Goal: Find specific page/section: Find specific page/section

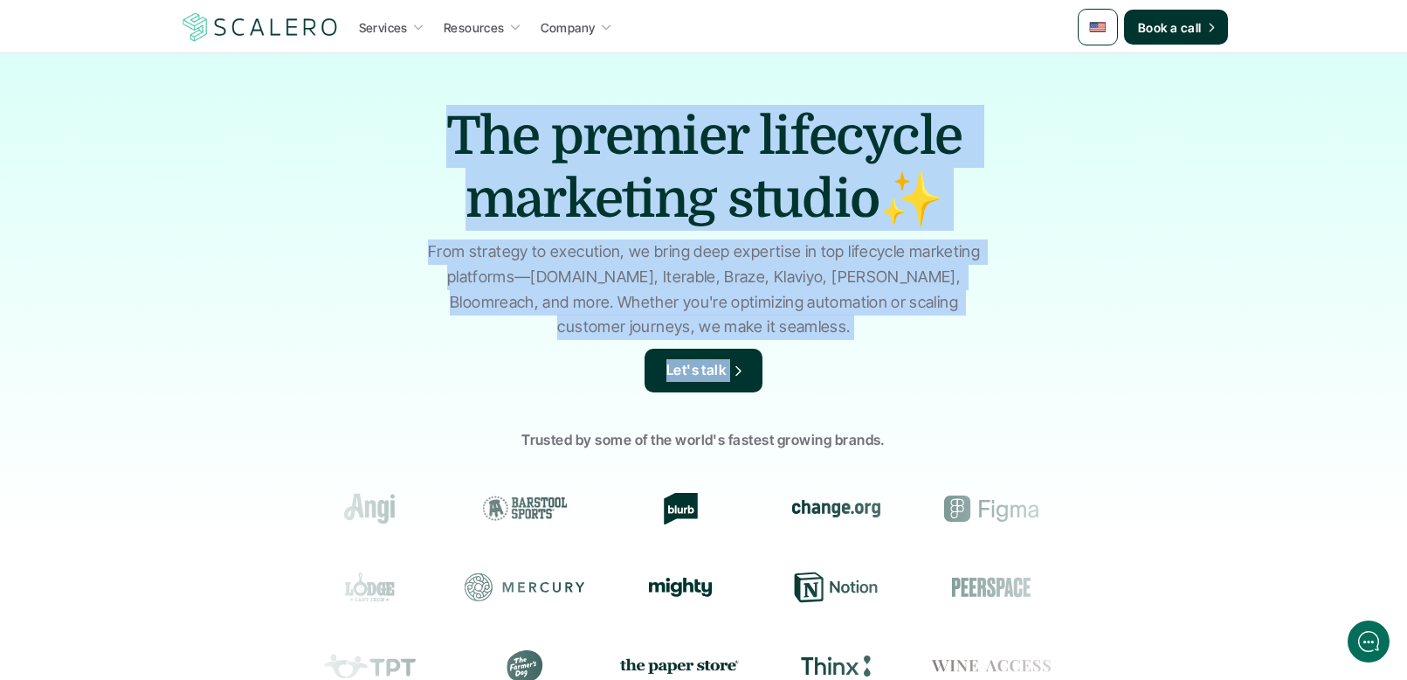
drag, startPoint x: 176, startPoint y: 146, endPoint x: 972, endPoint y: 394, distance: 833.6
click at [960, 394] on div "The premier lifecycle marketing studio✨ From strategy to execution, we bring de…" at bounding box center [703, 418] width 1407 height 733
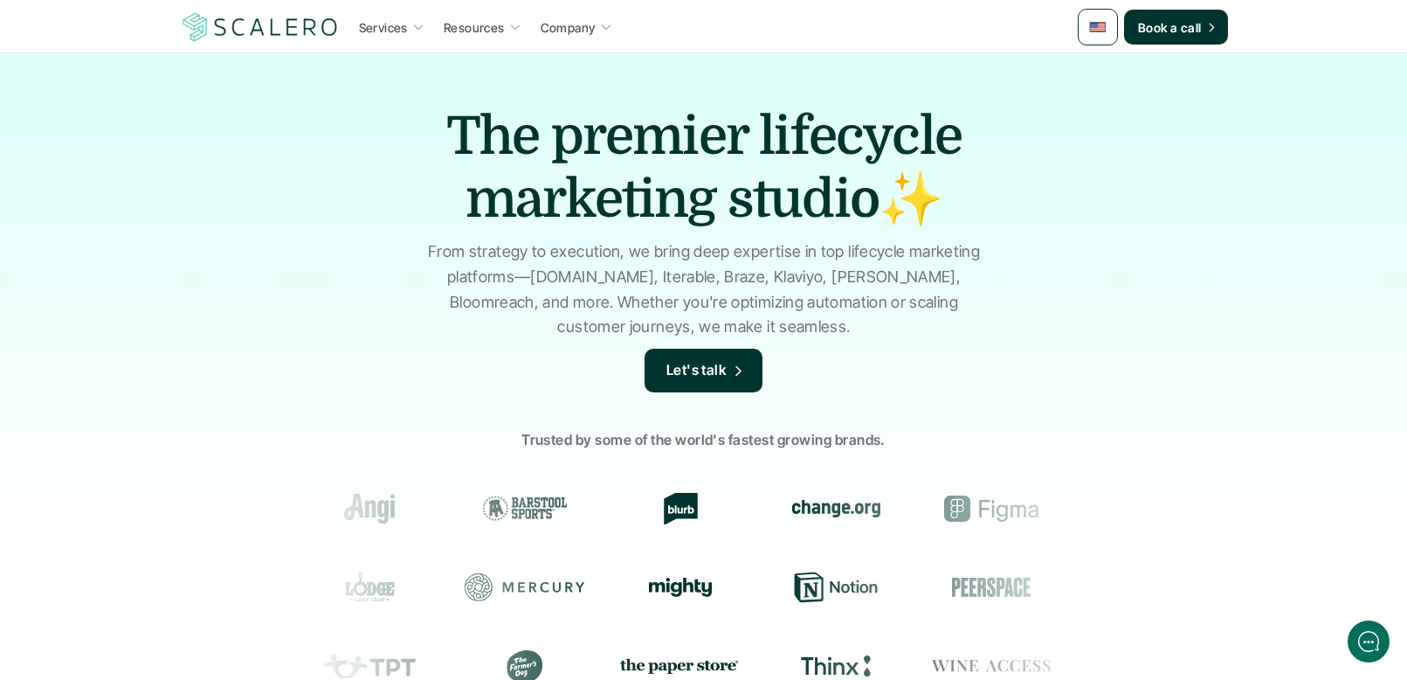
click at [530, 243] on p "From strategy to execution, we bring deep expertise in top lifecycle marketing …" at bounding box center [704, 289] width 568 height 100
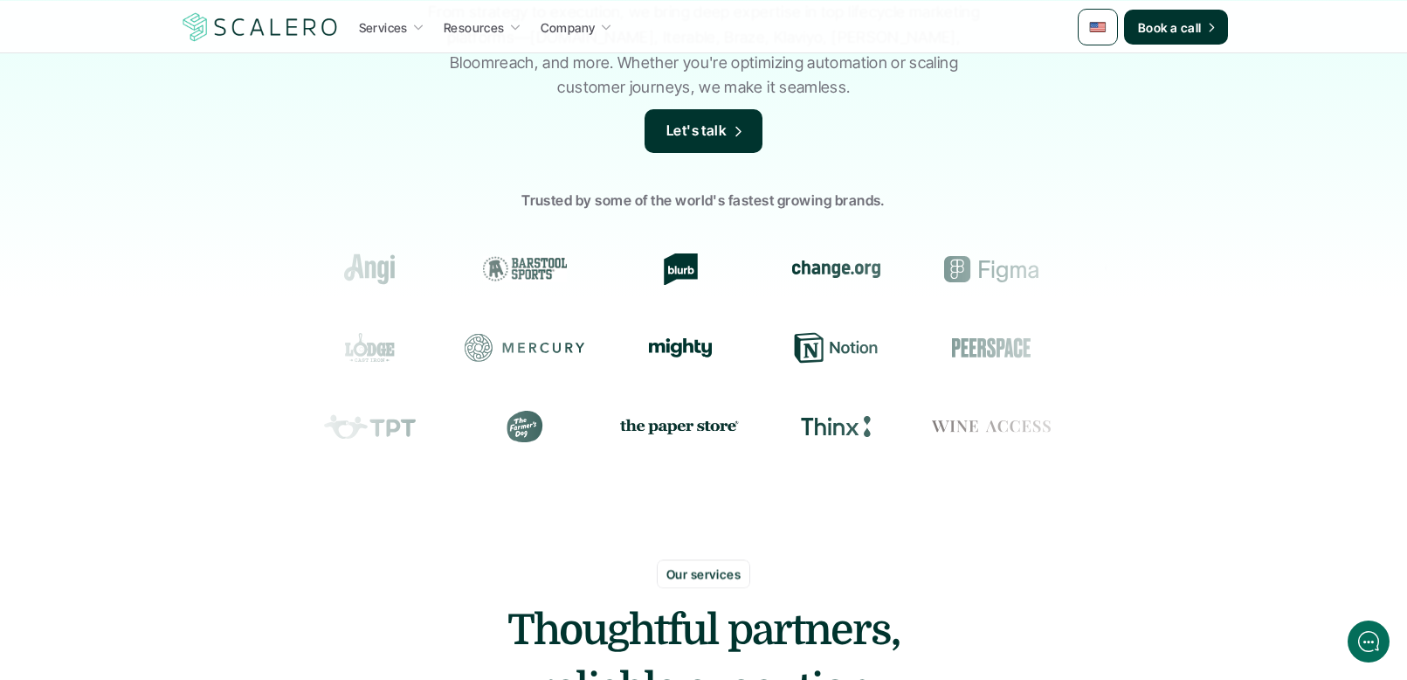
scroll to position [249, 0]
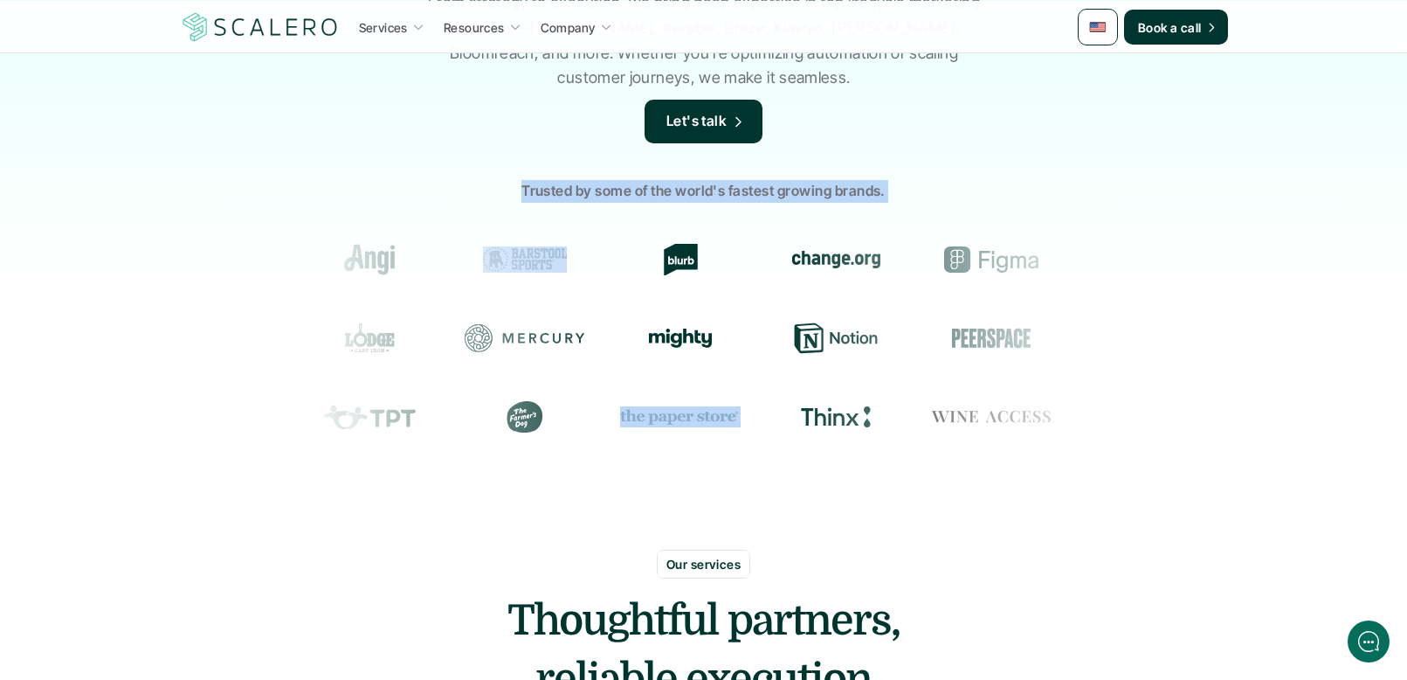
drag, startPoint x: 302, startPoint y: 191, endPoint x: 1089, endPoint y: 546, distance: 863.3
click at [1005, 533] on div "The premier lifecycle marketing studio✨ From strategy to execution, we bring de…" at bounding box center [703, 169] width 1407 height 733
click at [1038, 528] on div "The premier lifecycle marketing studio✨ From strategy to execution, we bring de…" at bounding box center [703, 169] width 1407 height 733
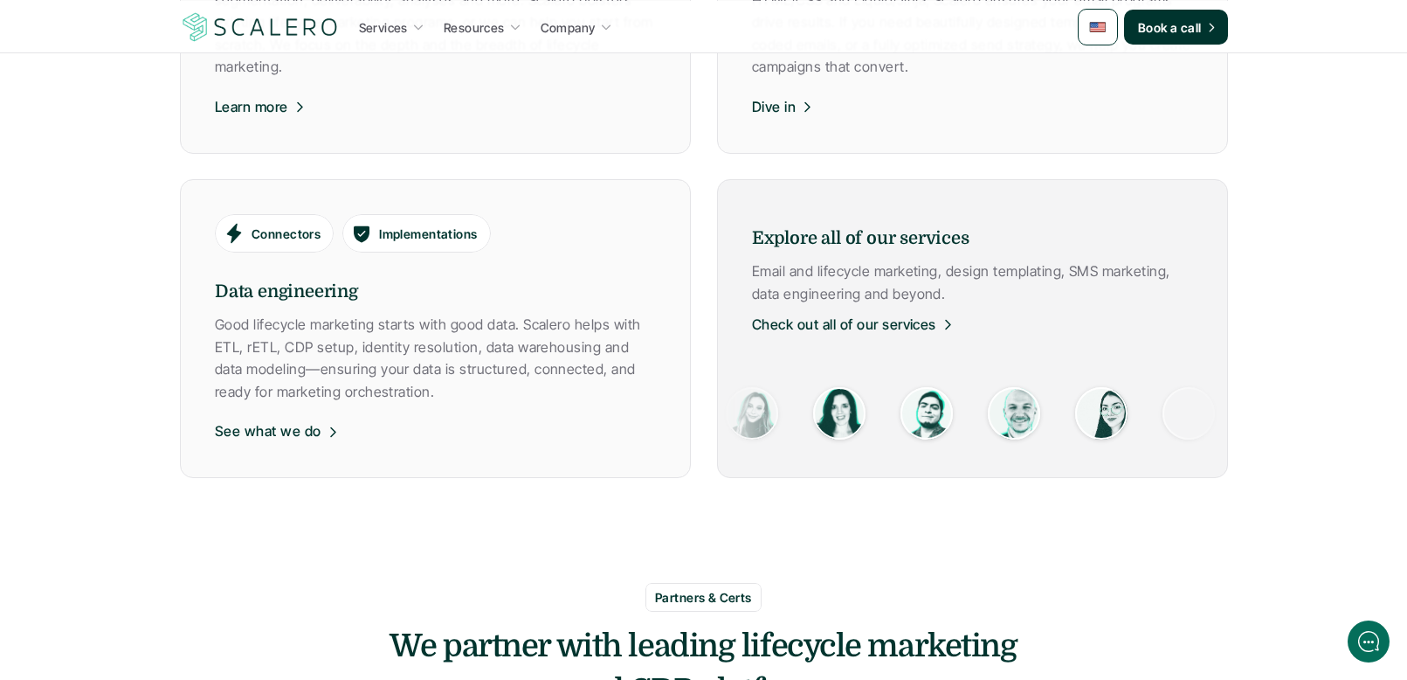
scroll to position [1220, 0]
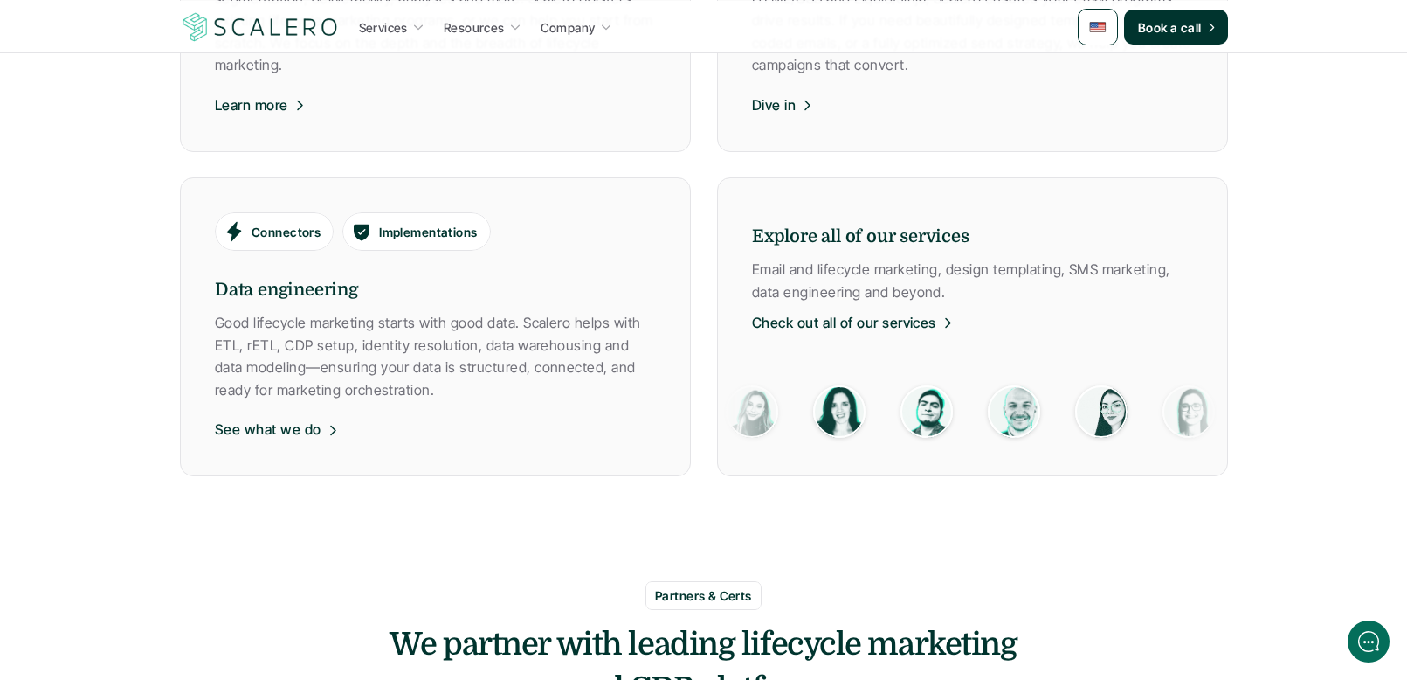
click at [706, 451] on div "Execution Strategy Lifecycle marketing Email and lifecycle is a lot to manage a…" at bounding box center [704, 154] width 1048 height 646
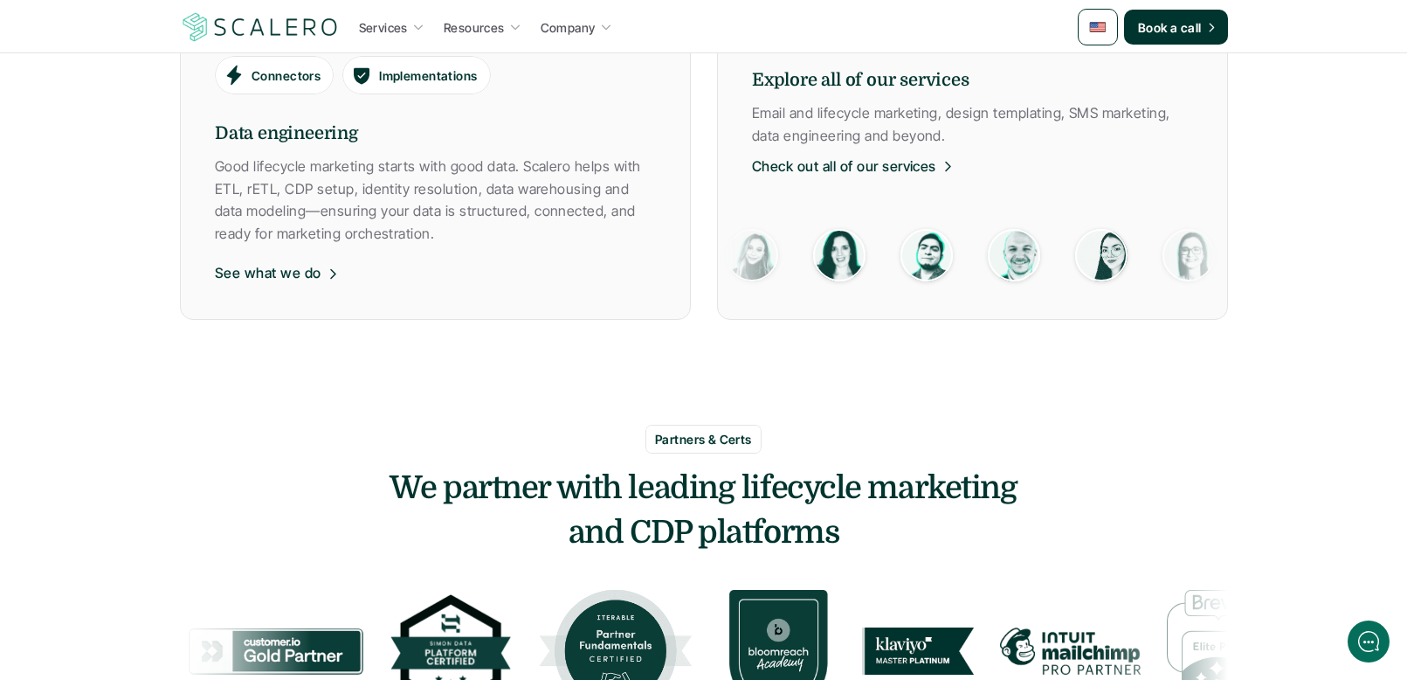
scroll to position [1389, 0]
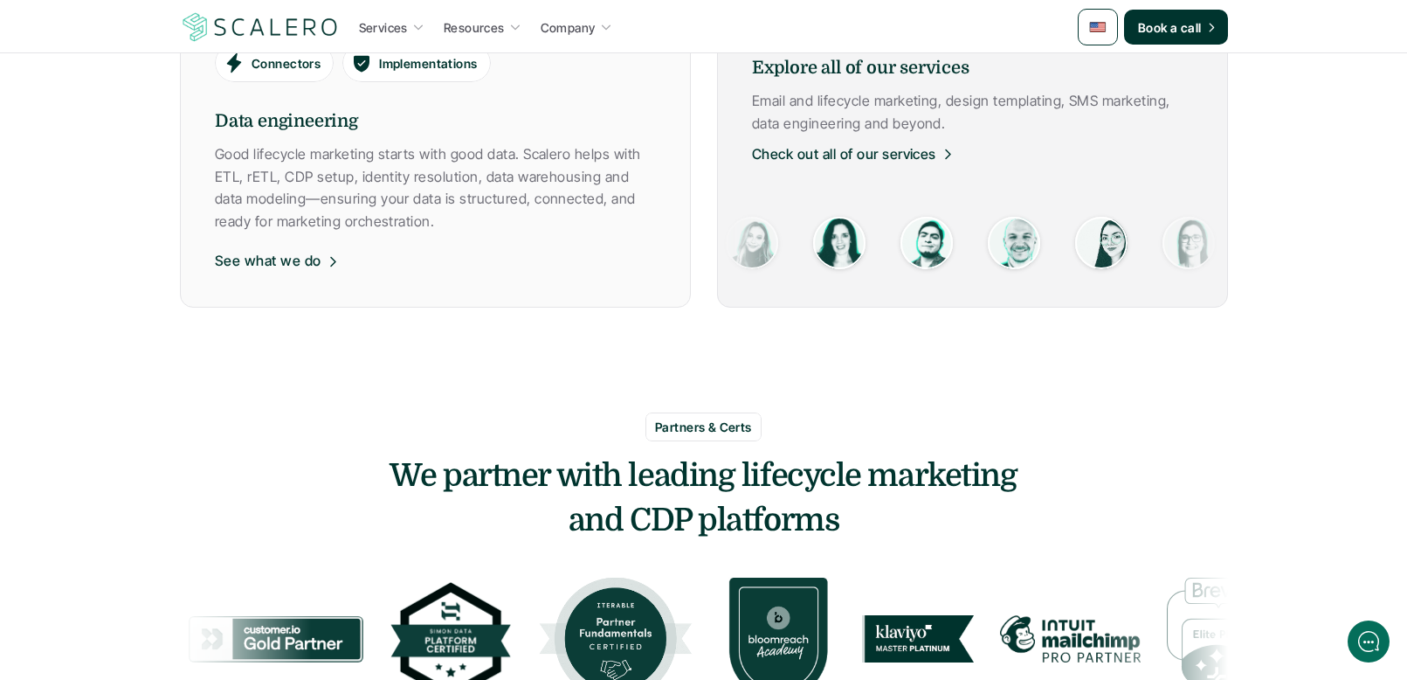
click at [1071, 241] on img at bounding box center [1097, 244] width 52 height 52
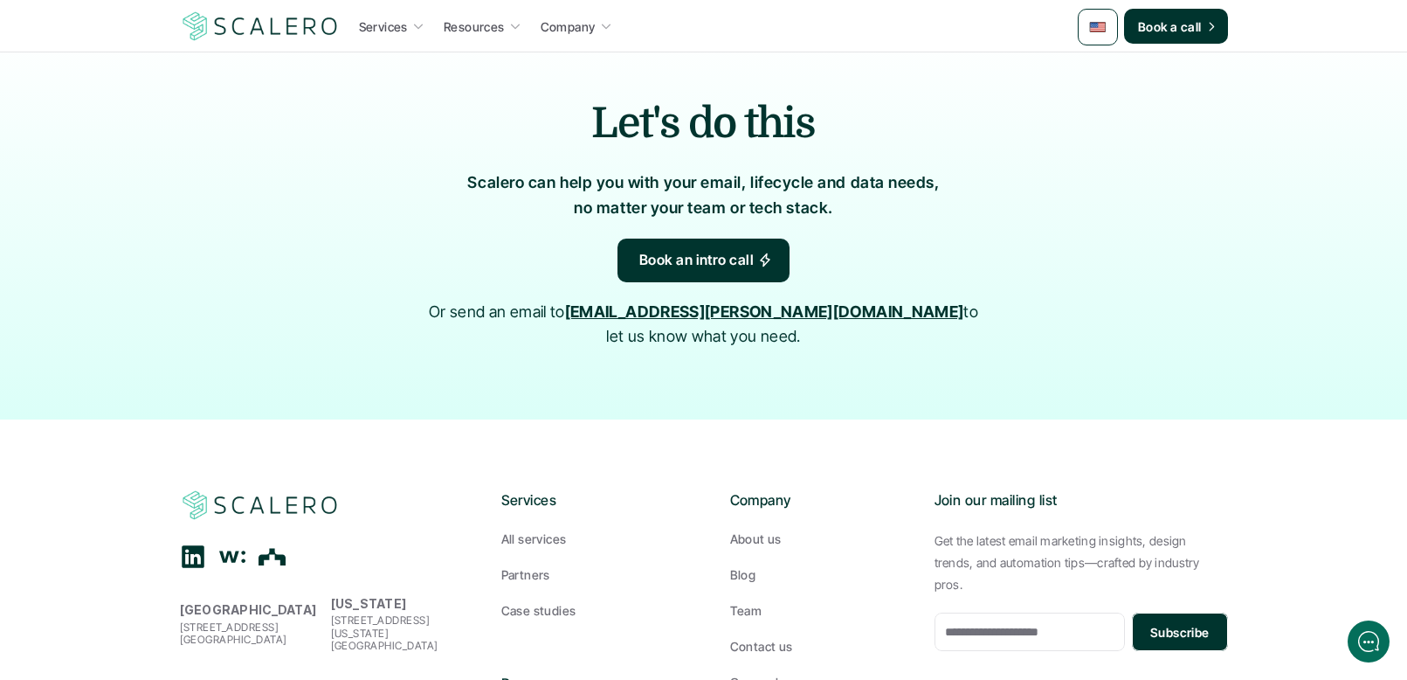
scroll to position [3419, 0]
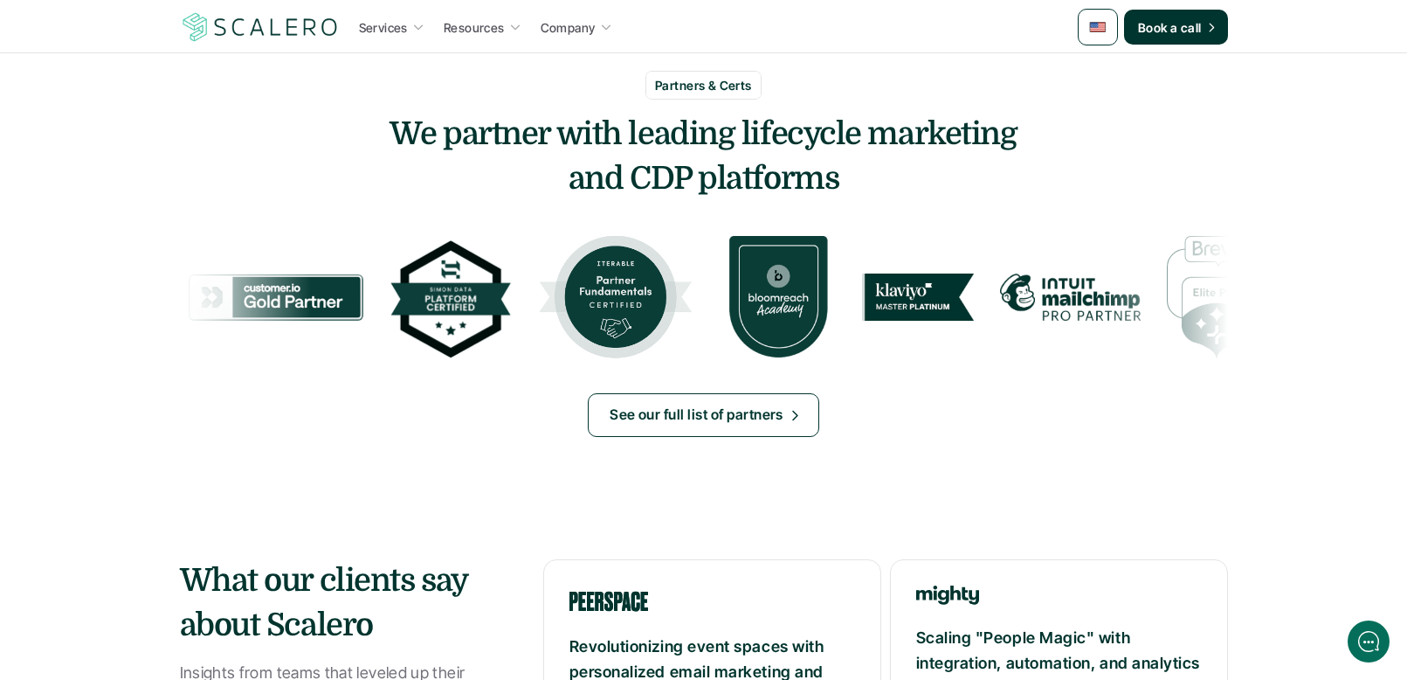
scroll to position [1721, 0]
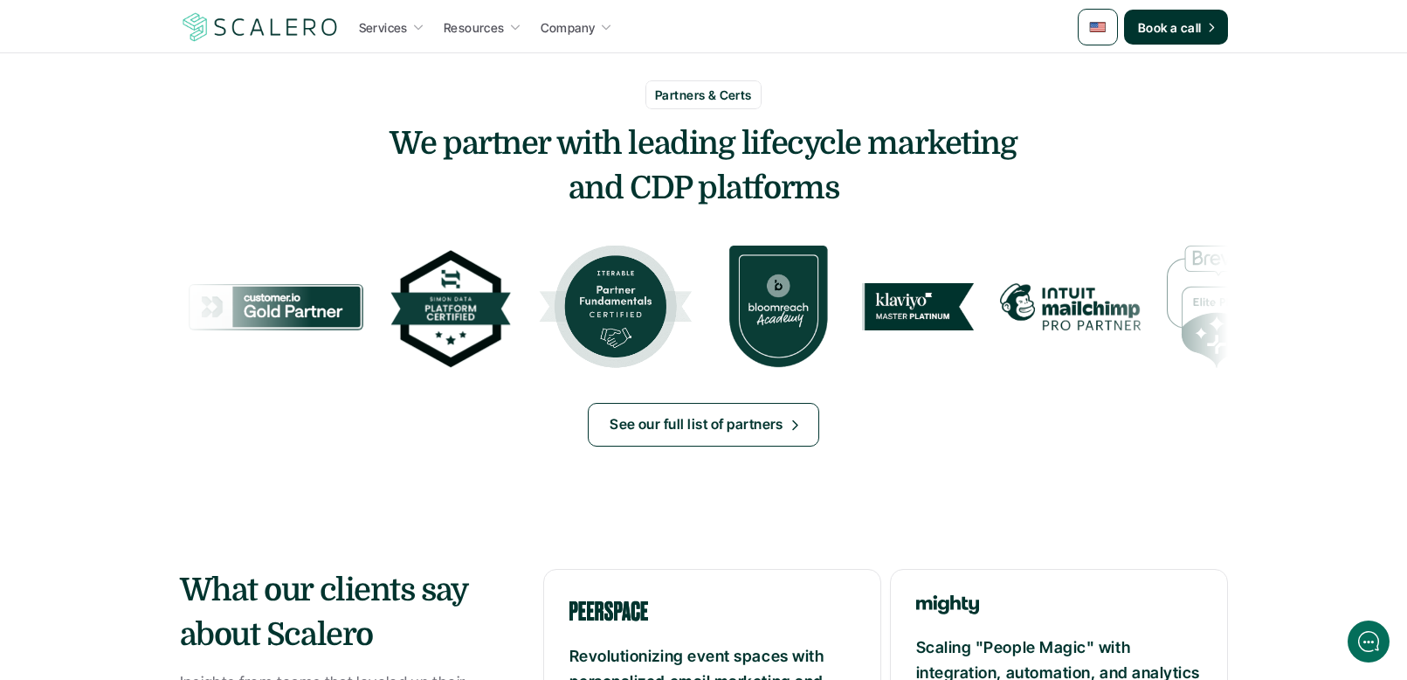
click at [729, 98] on p "Partners & Certs" at bounding box center [703, 95] width 97 height 18
drag, startPoint x: 729, startPoint y: 98, endPoint x: 696, endPoint y: 126, distance: 42.7
click at [729, 98] on p "Partners & Certs" at bounding box center [703, 95] width 97 height 18
click at [696, 126] on h3 "We partner with leading lifecycle marketing and CDP platforms" at bounding box center [704, 166] width 1048 height 88
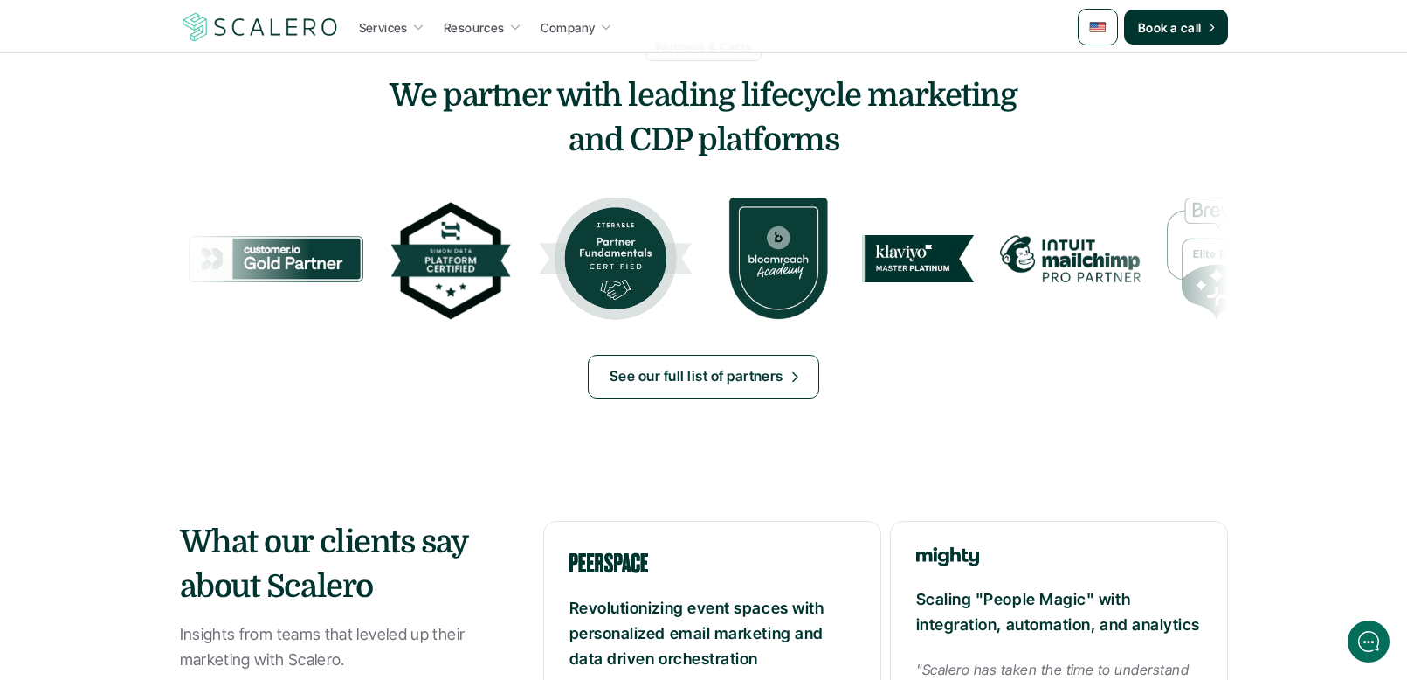
scroll to position [1771, 0]
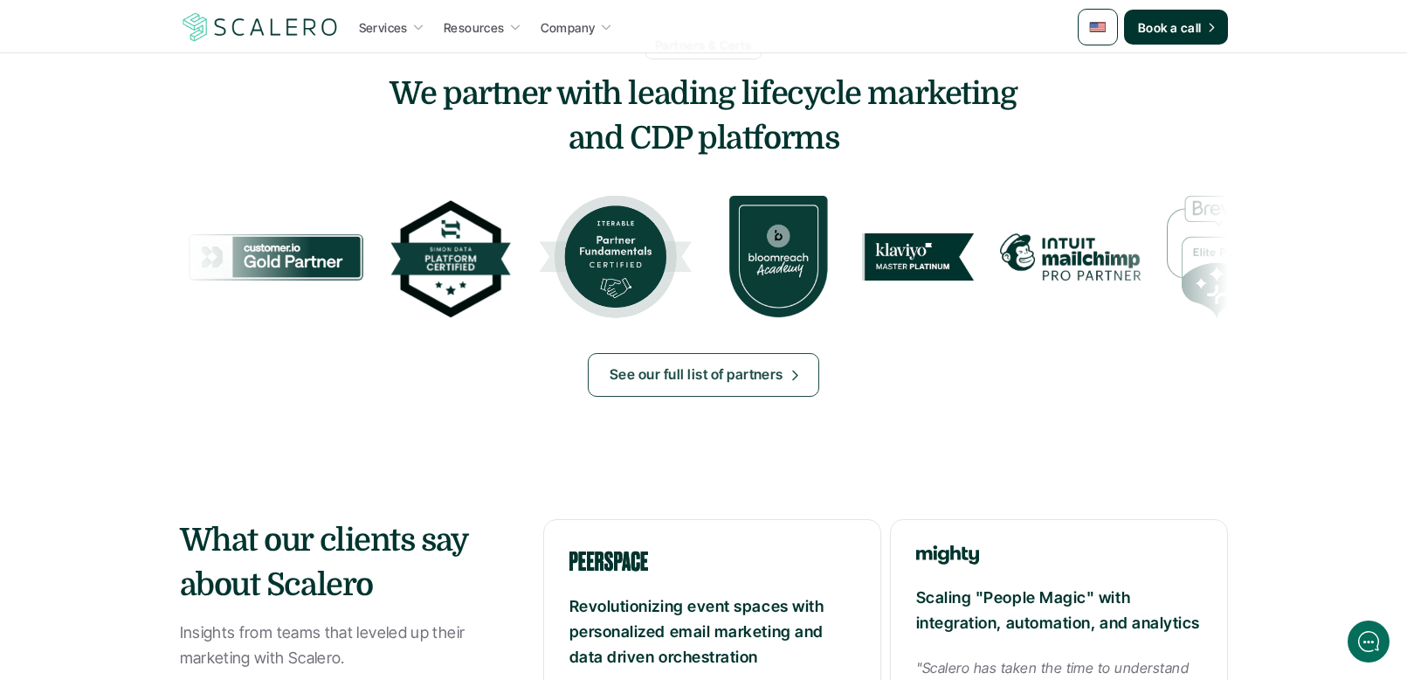
click at [654, 350] on div "Partners & Certs We partner with leading lifecycle marketing and CDP platforms …" at bounding box center [704, 222] width 1048 height 453
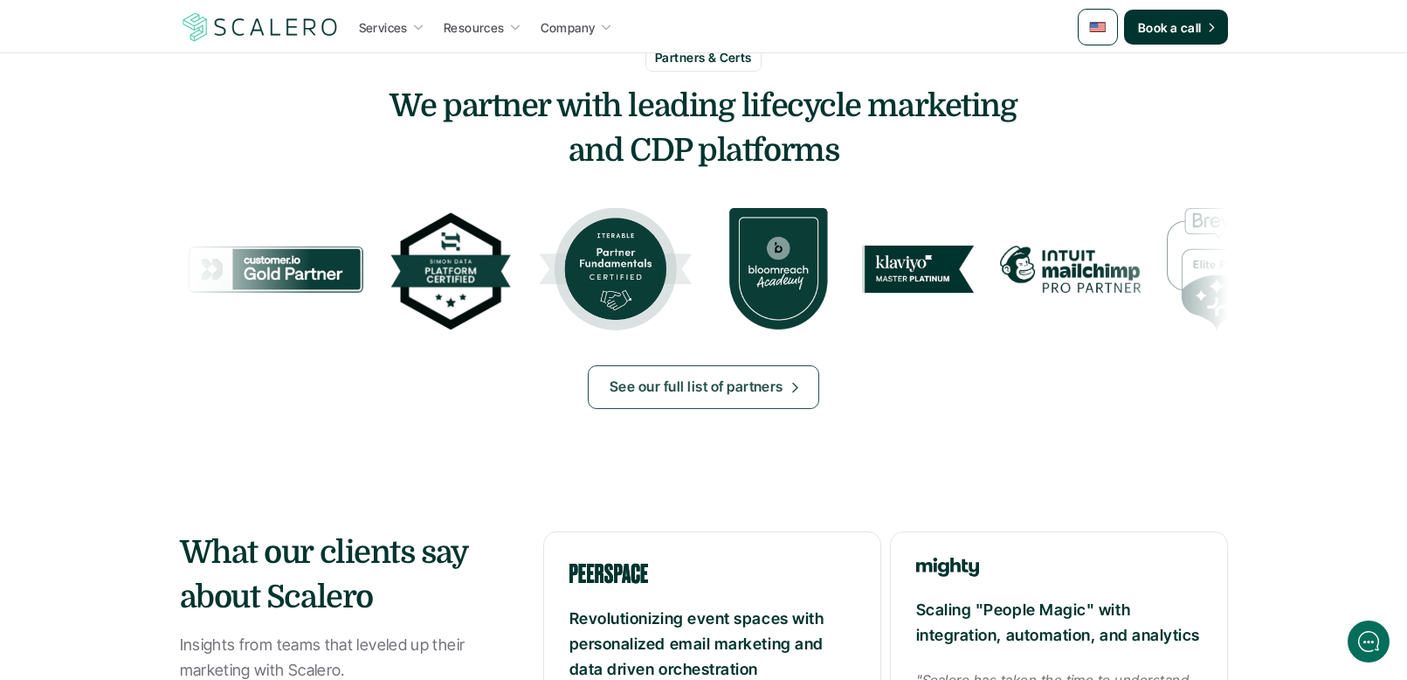
scroll to position [1761, 0]
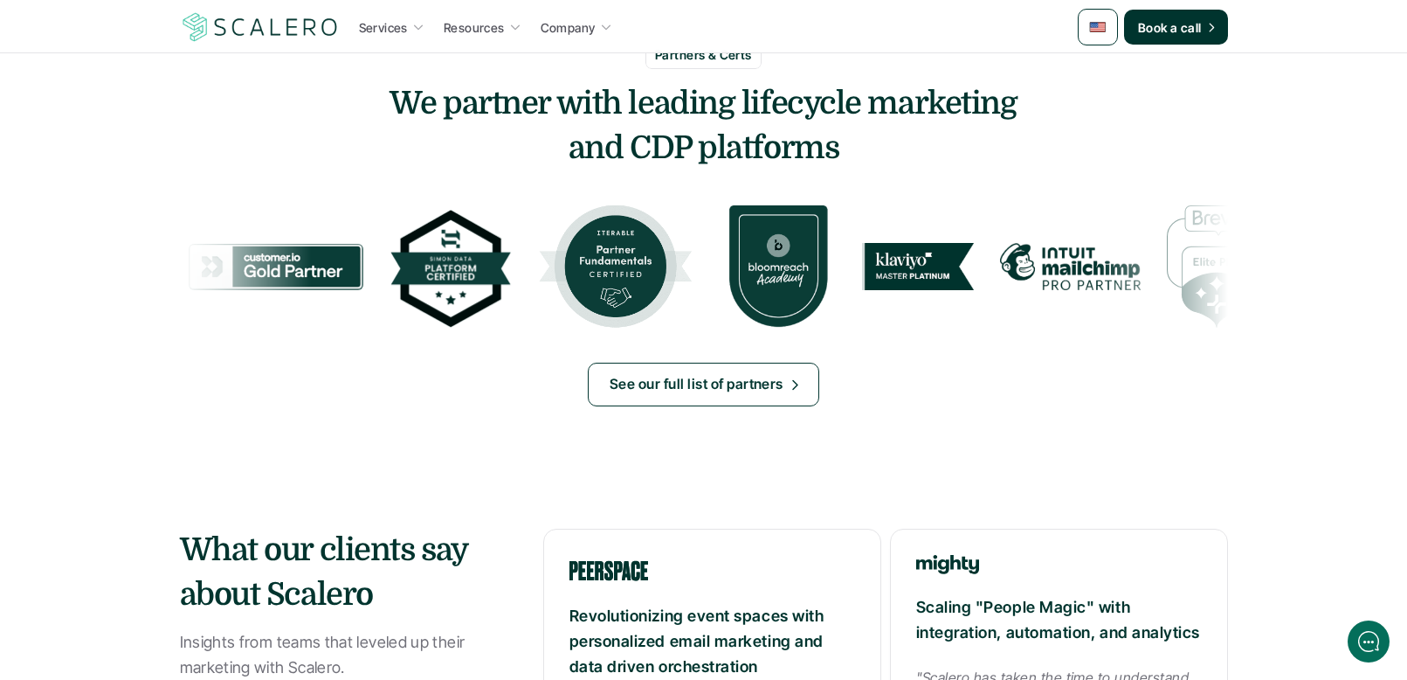
click at [680, 388] on p "See our full list of partners" at bounding box center [697, 384] width 174 height 23
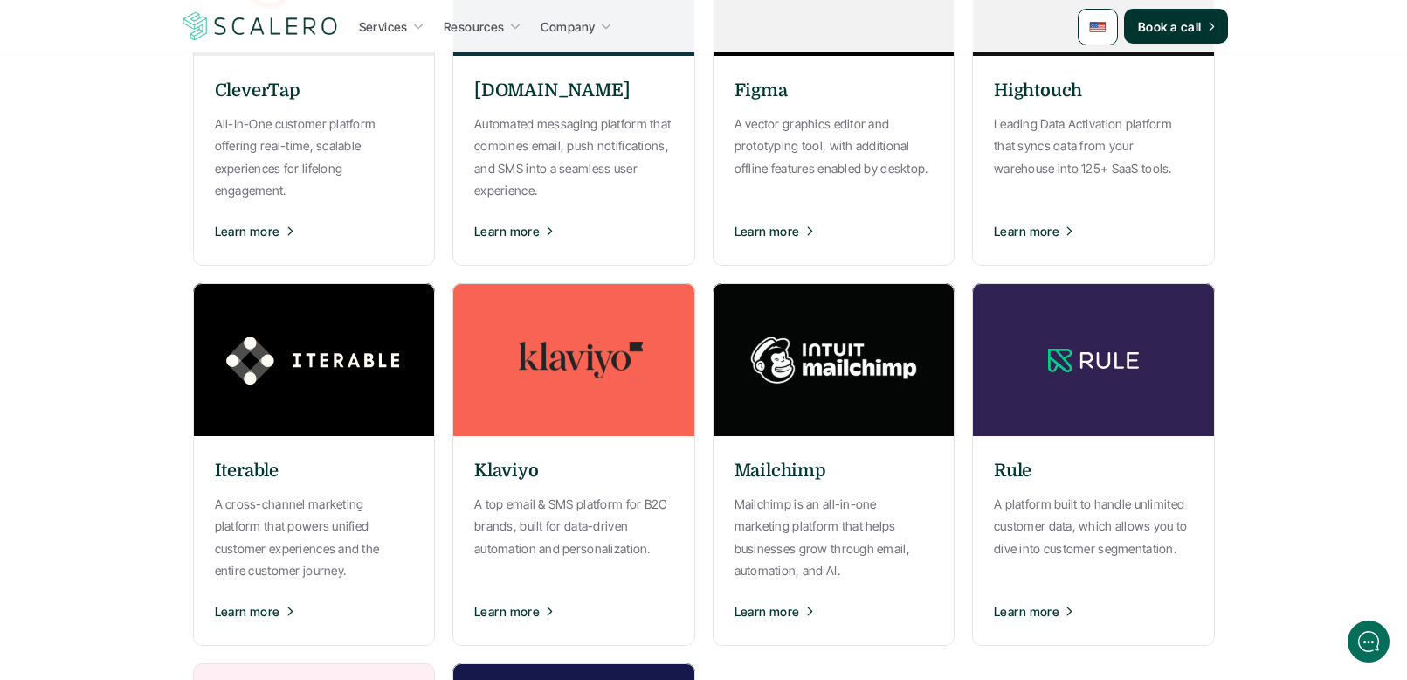
scroll to position [1154, 0]
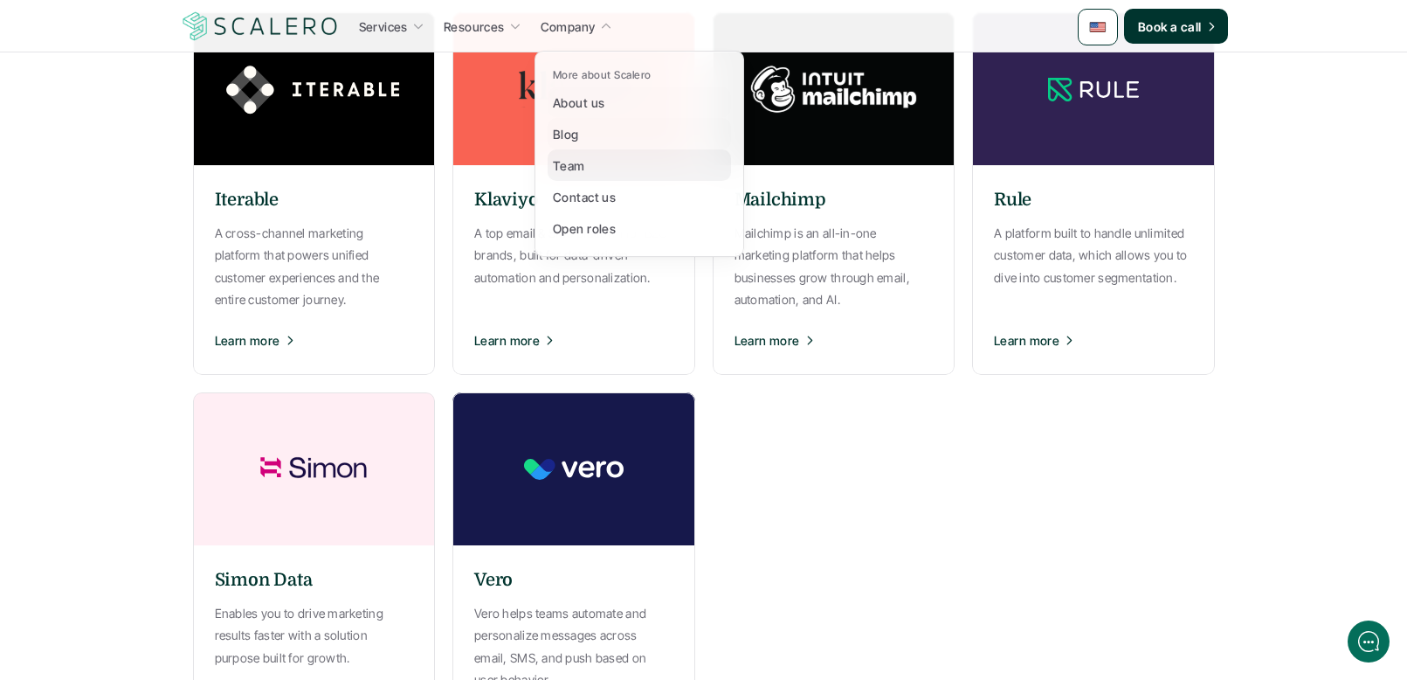
click at [578, 169] on p "Team" at bounding box center [569, 165] width 32 height 18
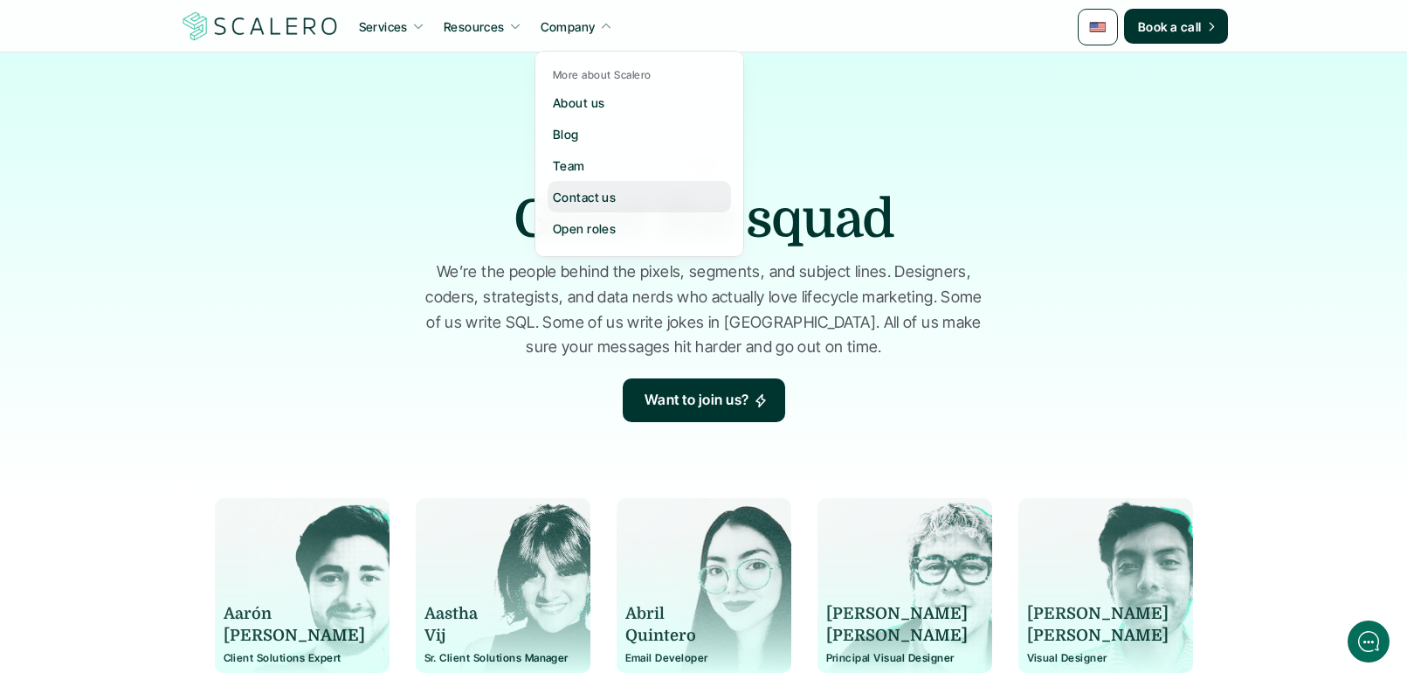
click at [591, 197] on p "Contact us" at bounding box center [584, 197] width 63 height 18
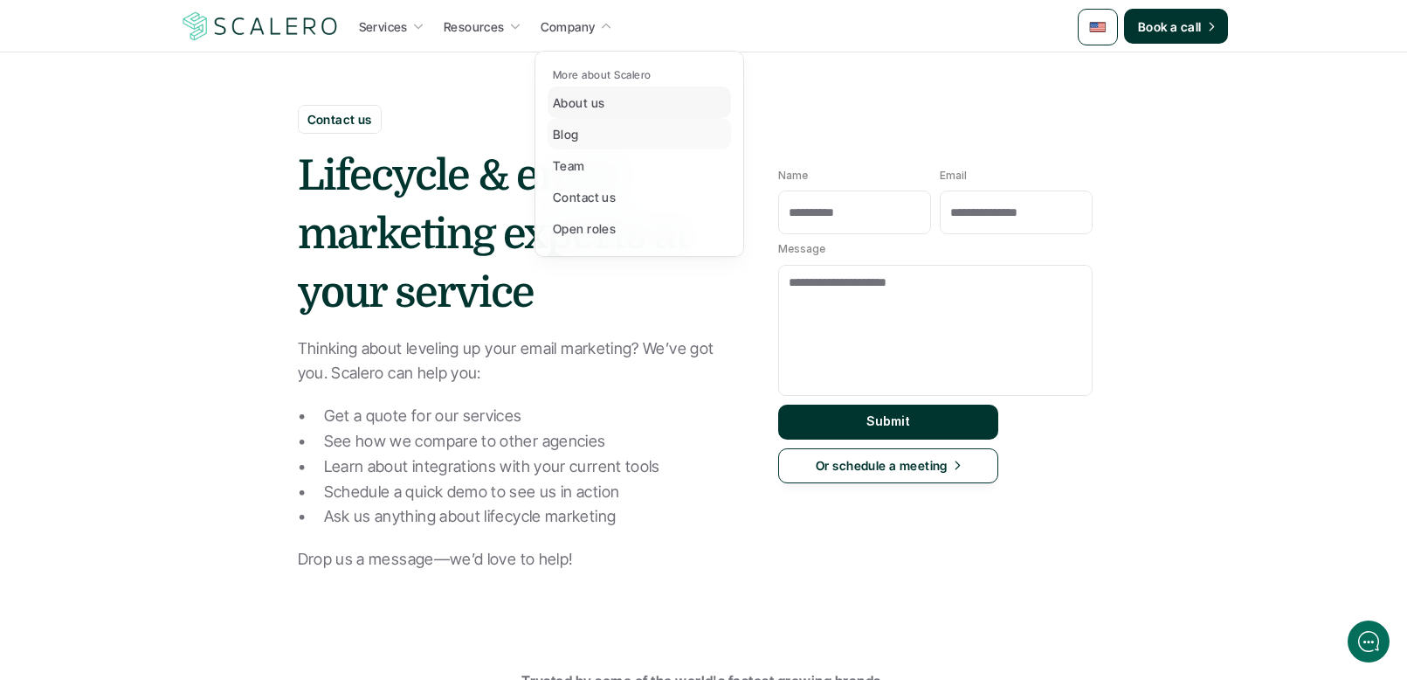
click at [591, 106] on p "About us" at bounding box center [579, 102] width 52 height 18
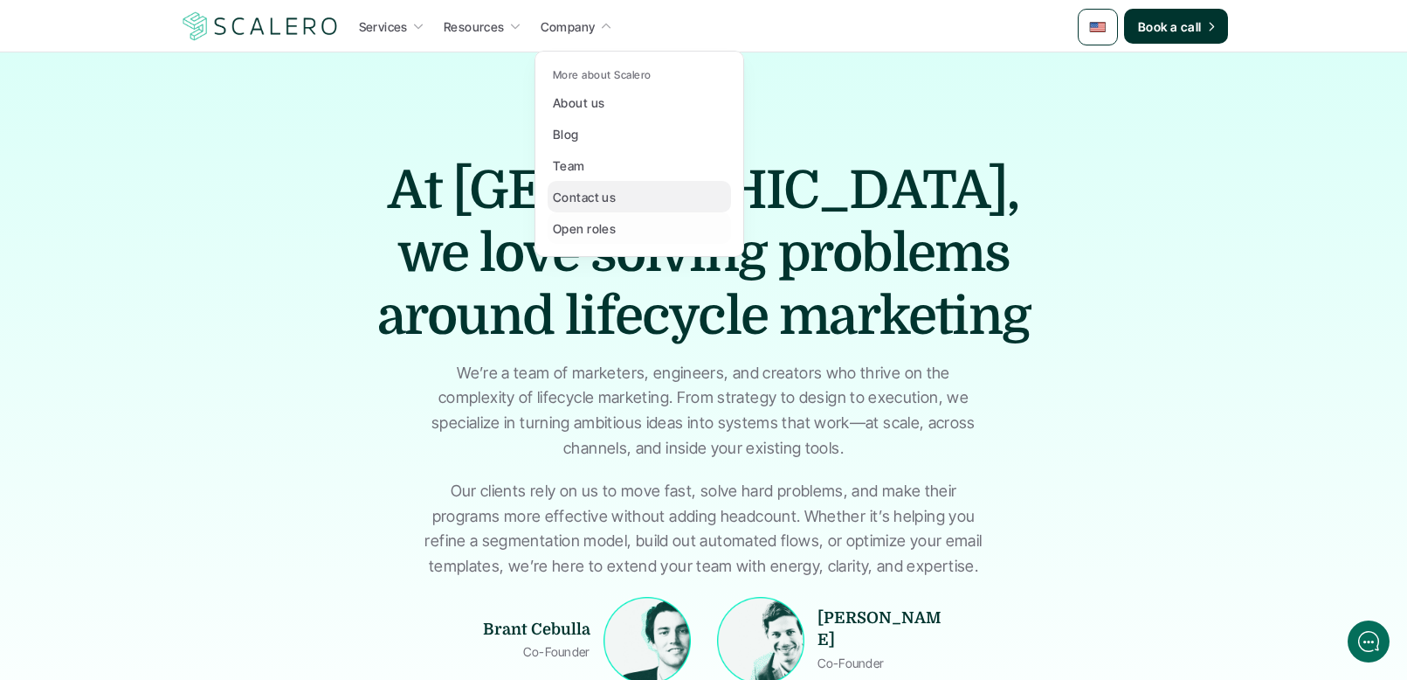
click at [583, 200] on p "Contact us" at bounding box center [584, 197] width 63 height 18
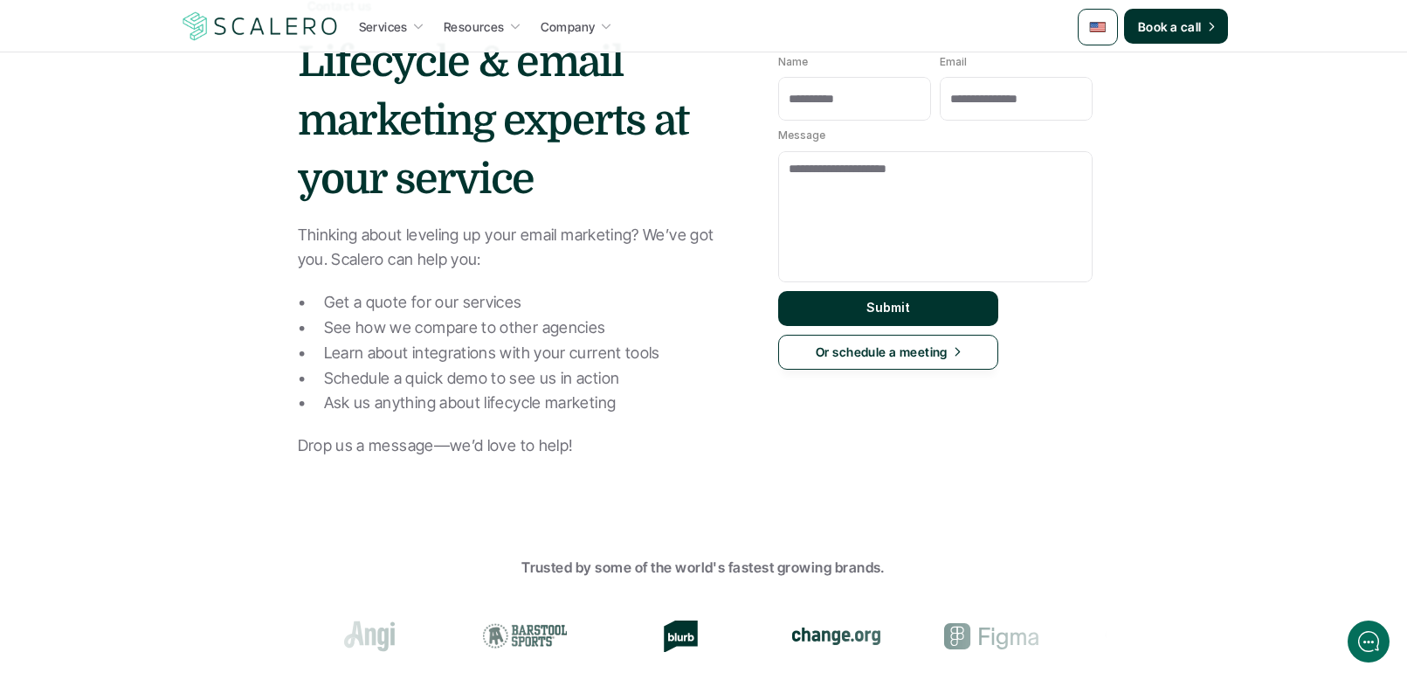
scroll to position [28, 0]
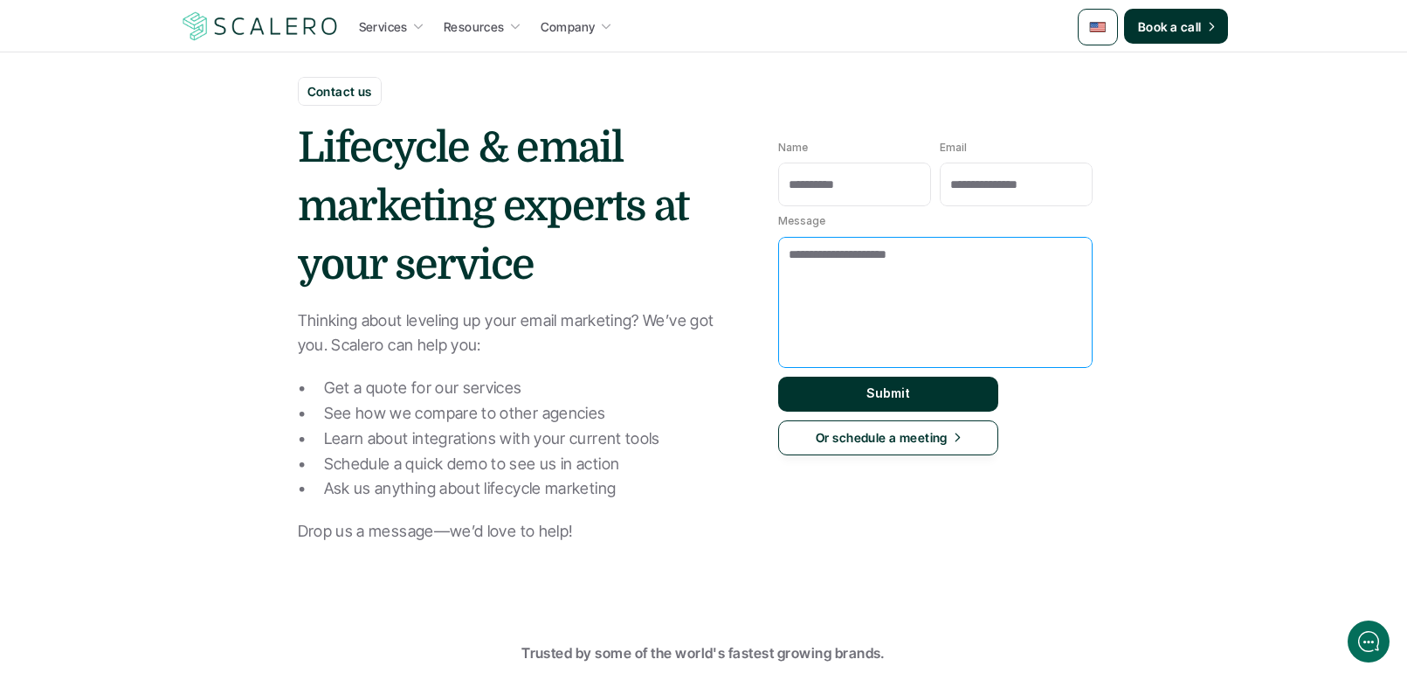
drag, startPoint x: 860, startPoint y: 309, endPoint x: 832, endPoint y: 237, distance: 78.0
click at [859, 310] on textarea "Message" at bounding box center [935, 302] width 314 height 131
click at [823, 215] on label "Message" at bounding box center [935, 291] width 314 height 152
click at [823, 237] on textarea "Message" at bounding box center [935, 302] width 314 height 131
drag, startPoint x: 825, startPoint y: 198, endPoint x: 853, endPoint y: 196, distance: 28.9
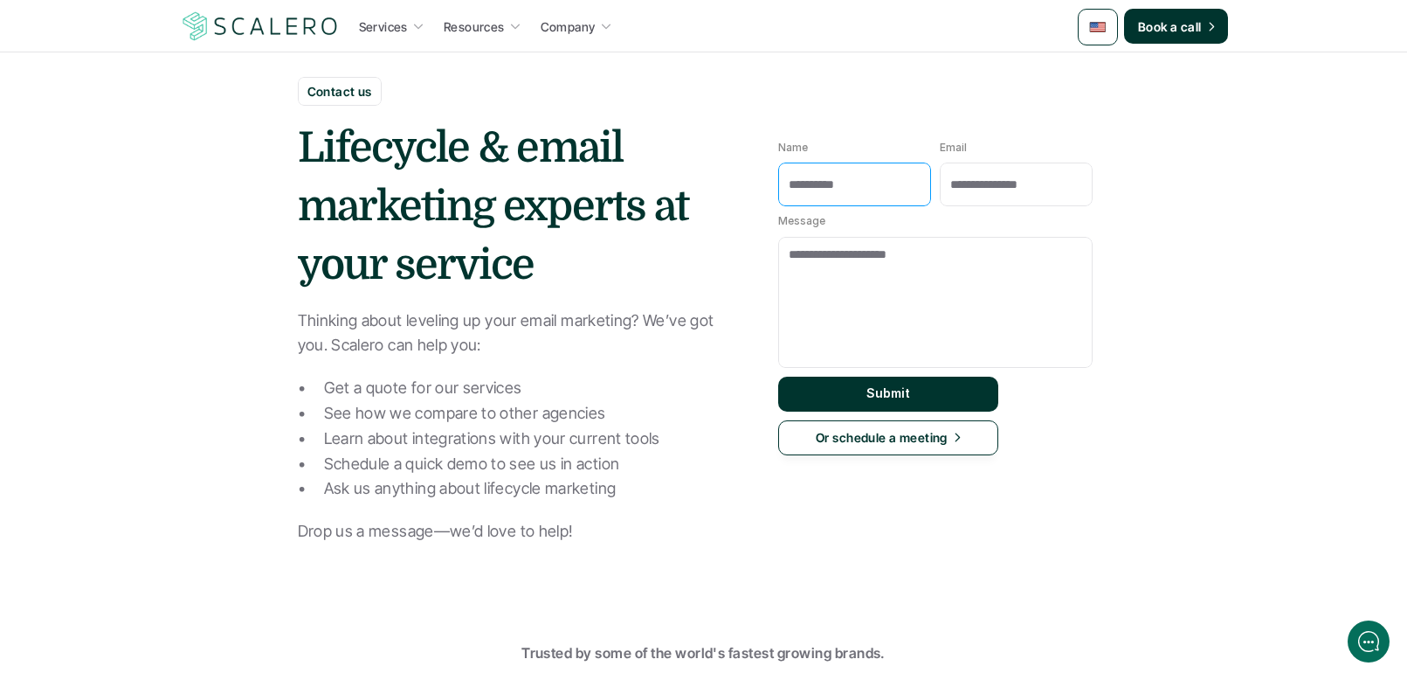
click at [831, 197] on input "Name" at bounding box center [854, 184] width 153 height 44
click at [1029, 198] on input "Email" at bounding box center [1016, 184] width 153 height 44
click at [905, 426] on link "Or schedule a meeting" at bounding box center [888, 437] width 220 height 35
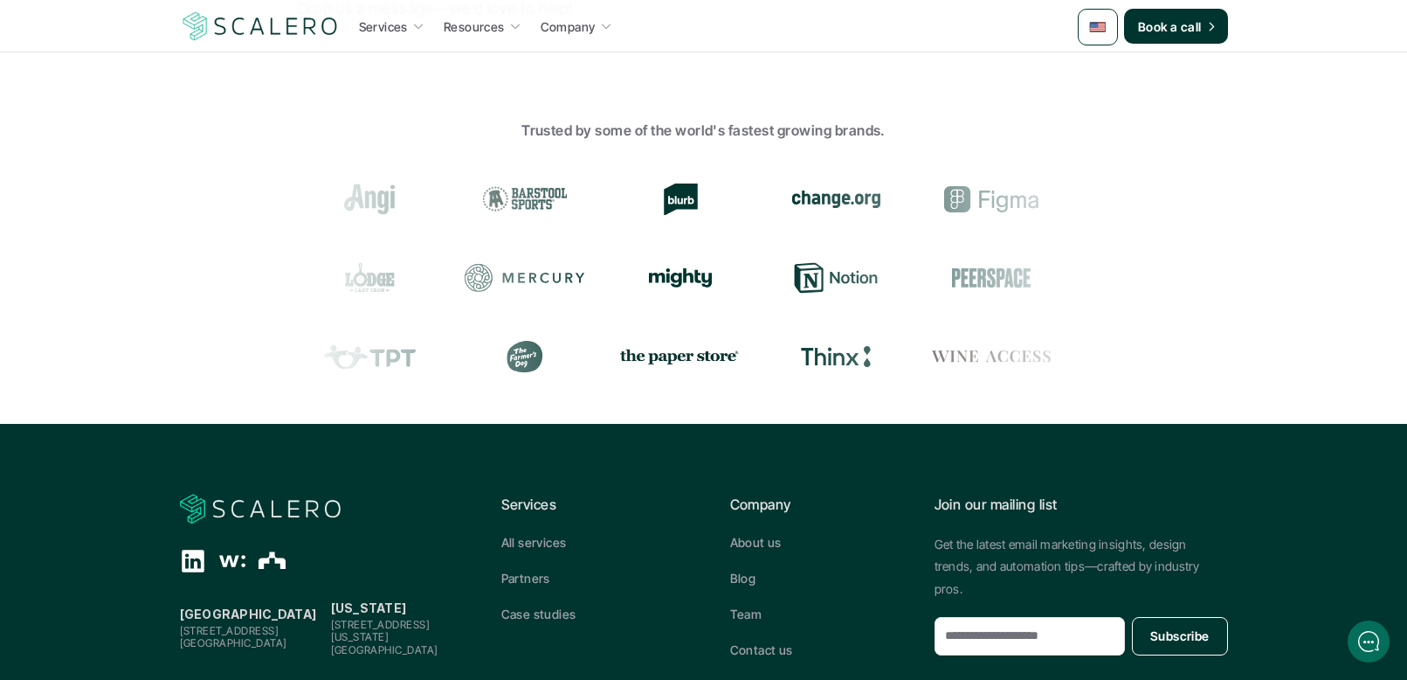
scroll to position [496, 0]
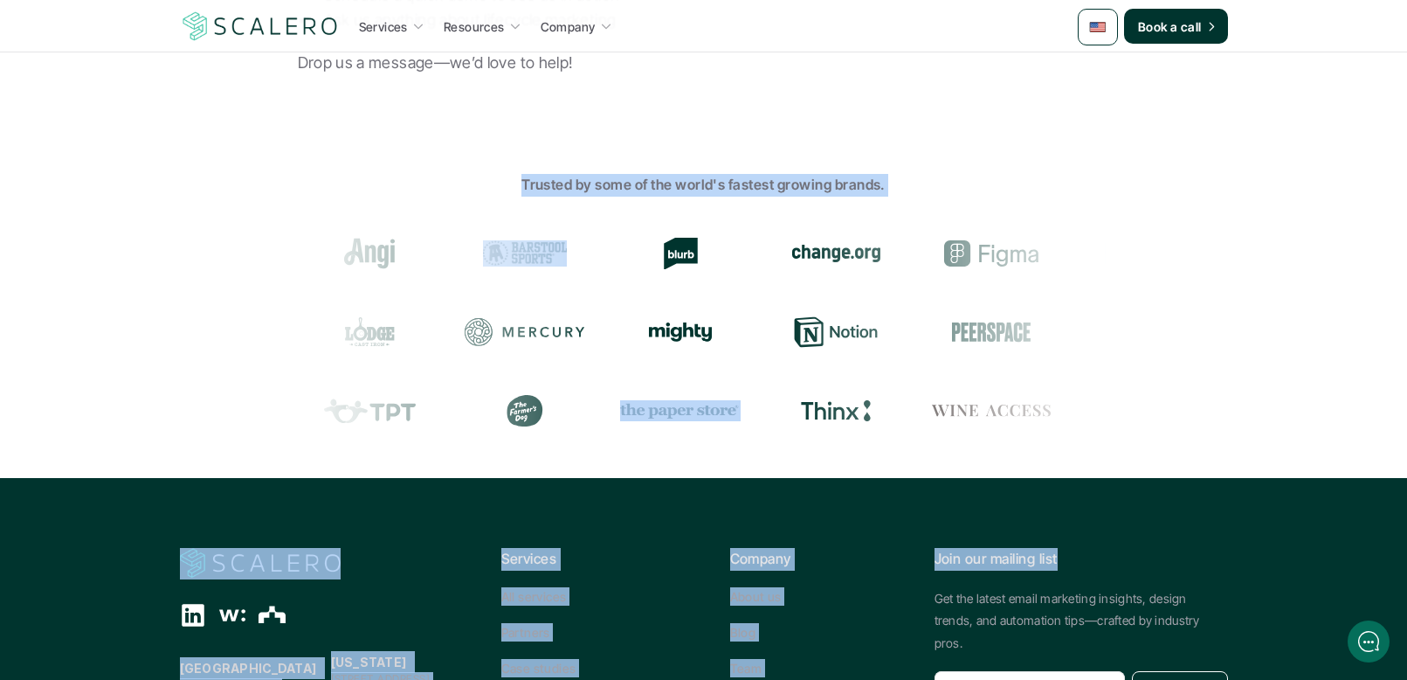
drag, startPoint x: 447, startPoint y: 260, endPoint x: 1144, endPoint y: 570, distance: 762.6
click at [1148, 573] on div "Services Resources Company Book a call Contact us Lifecycle & email marketing e…" at bounding box center [703, 235] width 1407 height 1462
click at [1144, 570] on div "Join our mailing list Get the latest email marketing insights, design trends, a…" at bounding box center [1082, 629] width 294 height 162
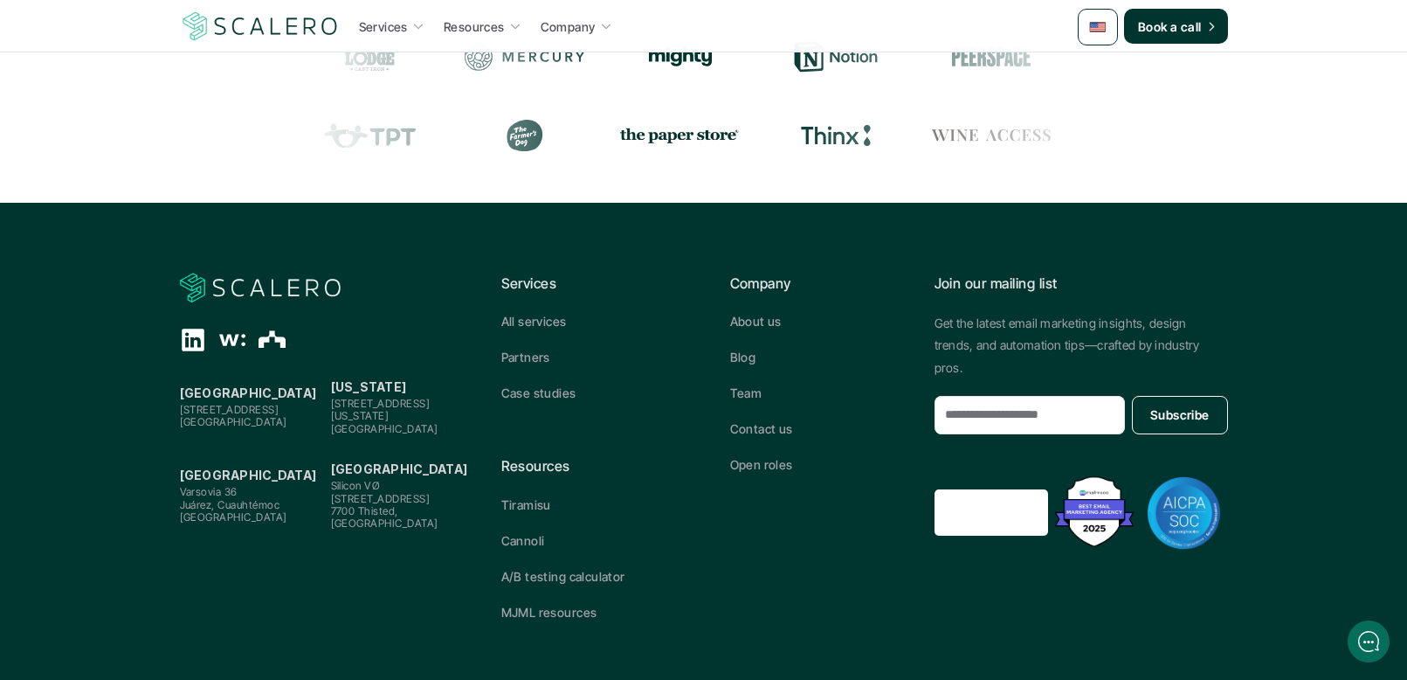
scroll to position [783, 0]
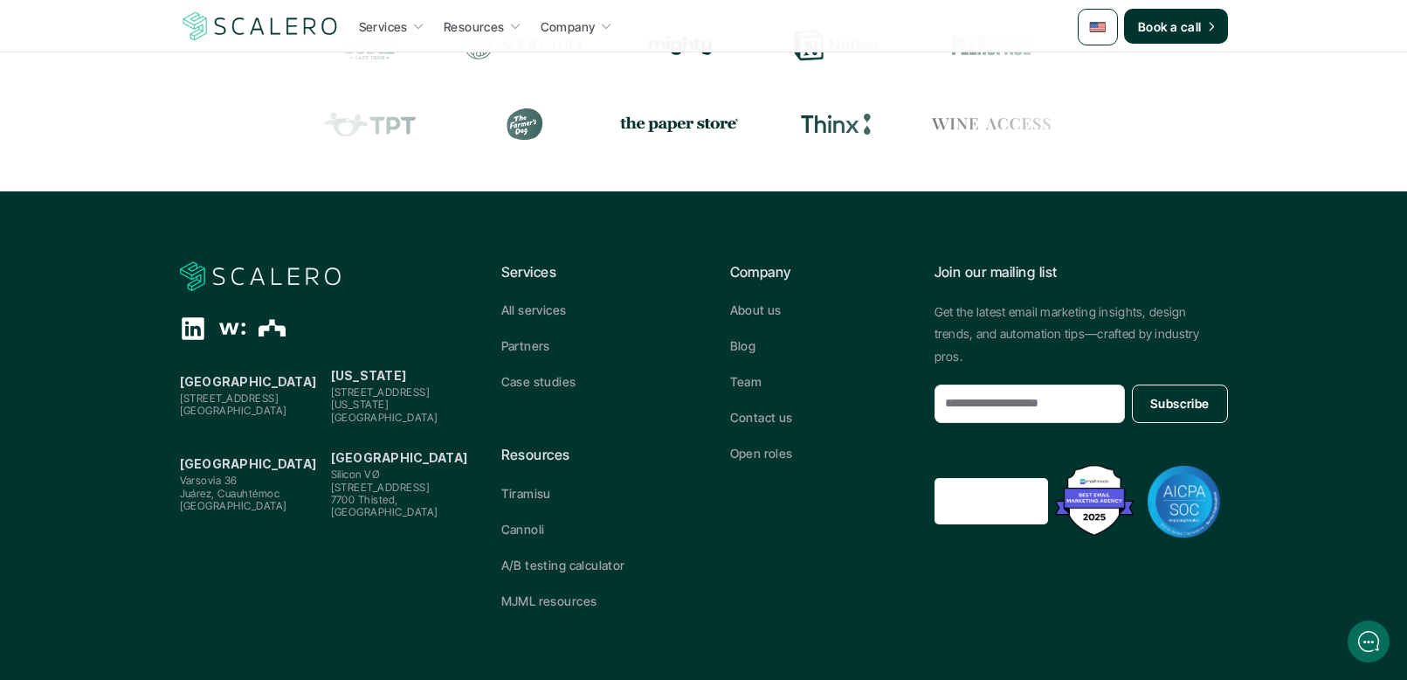
click at [1178, 481] on img at bounding box center [1184, 501] width 73 height 73
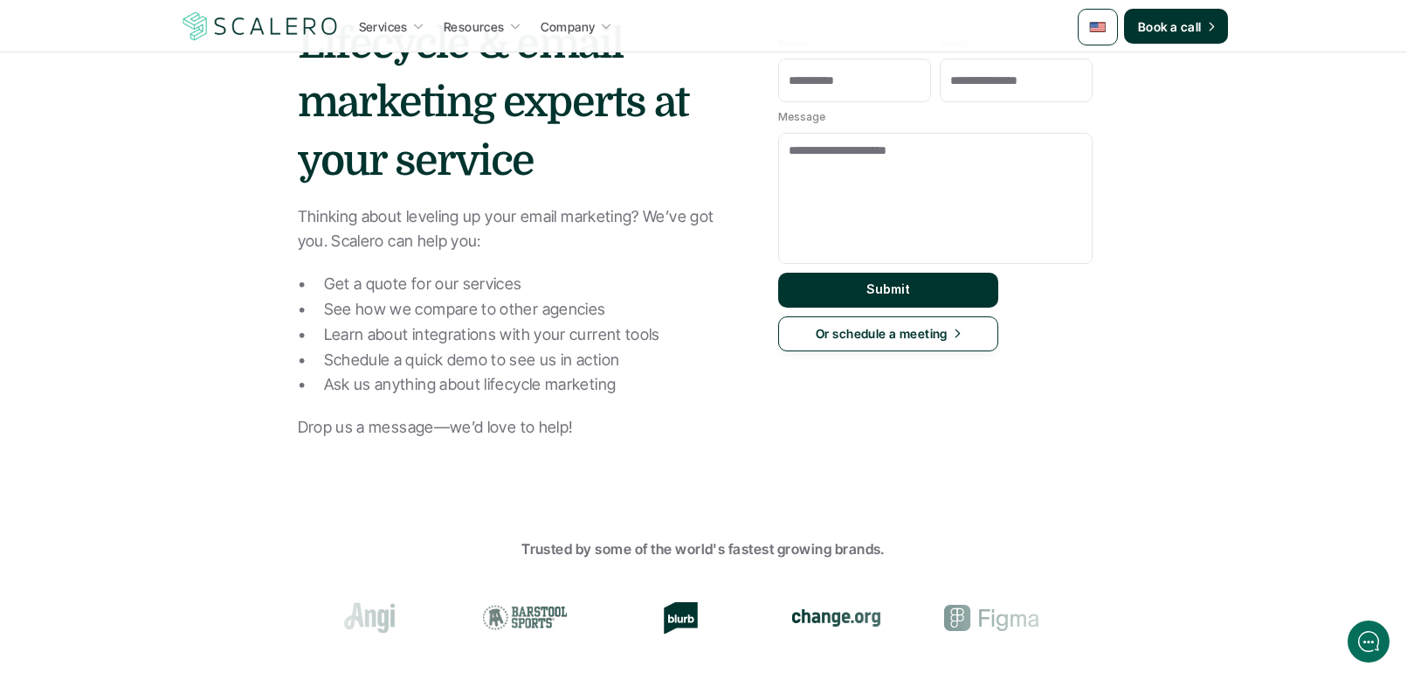
scroll to position [0, 0]
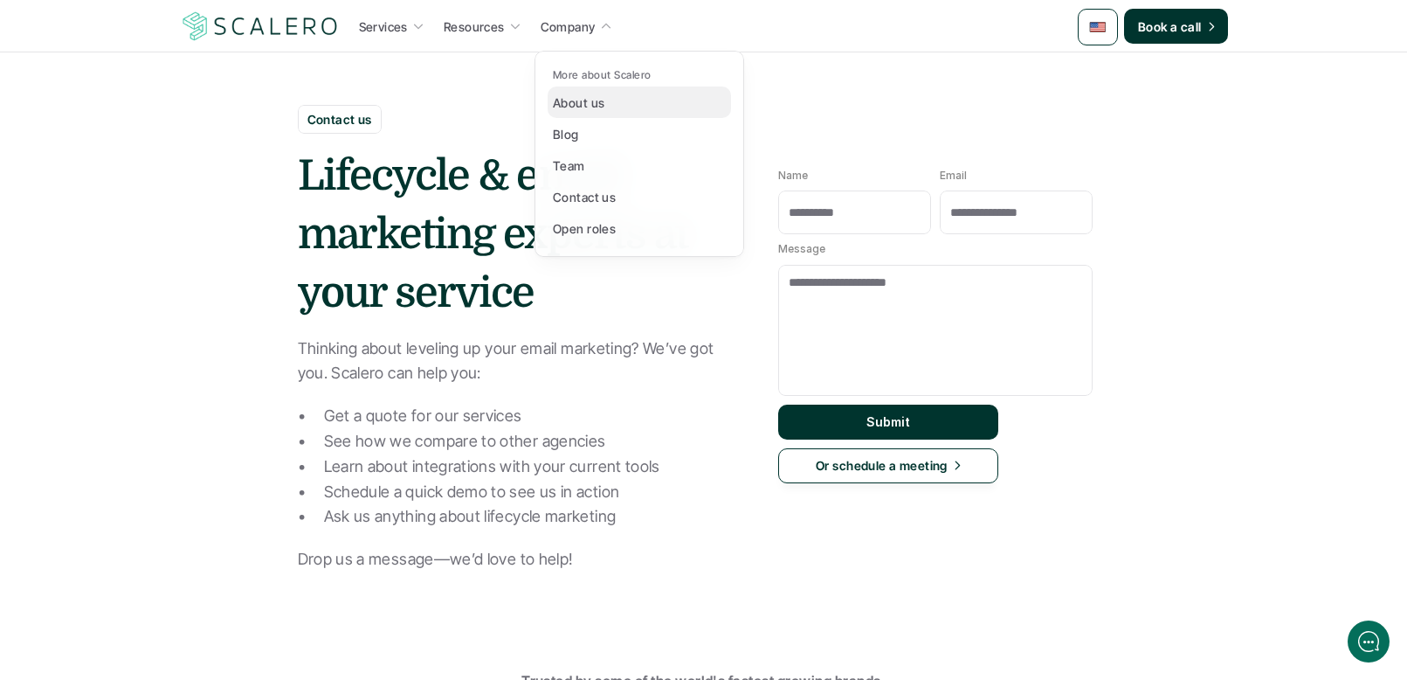
click at [579, 97] on p "About us" at bounding box center [579, 102] width 52 height 18
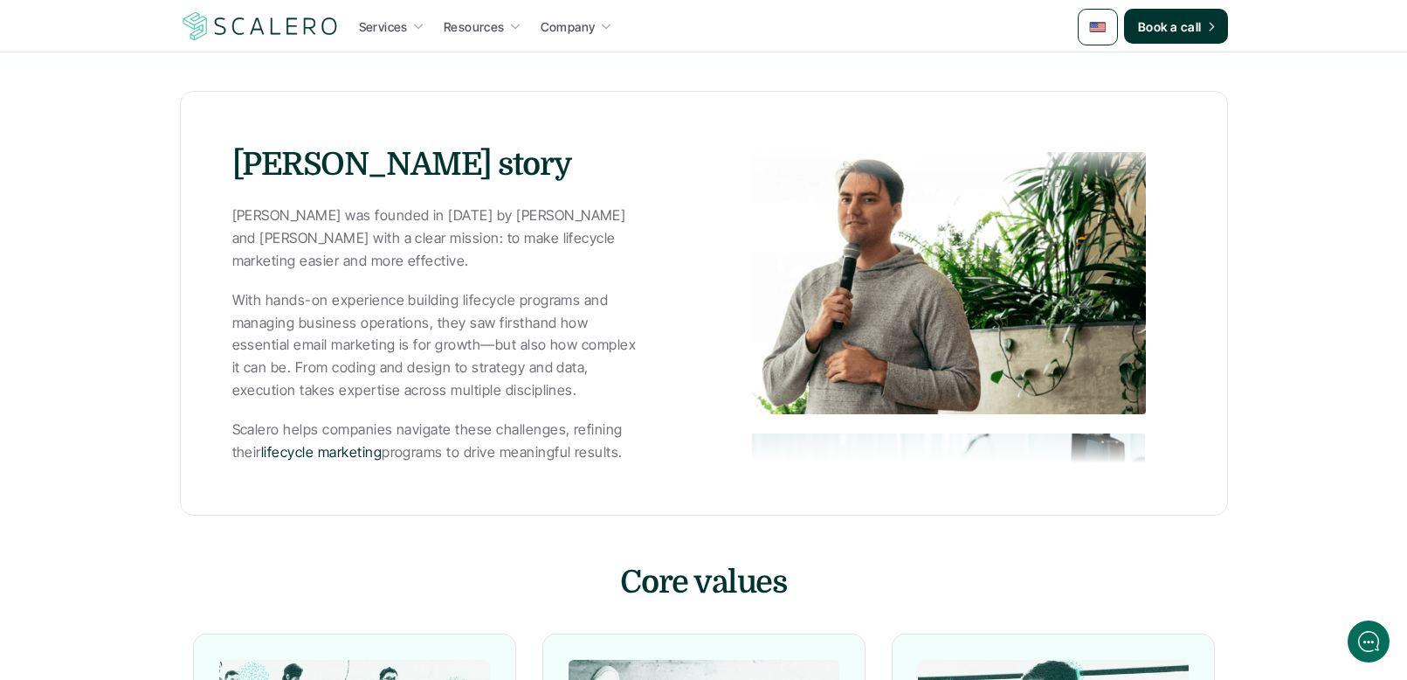
scroll to position [731, 0]
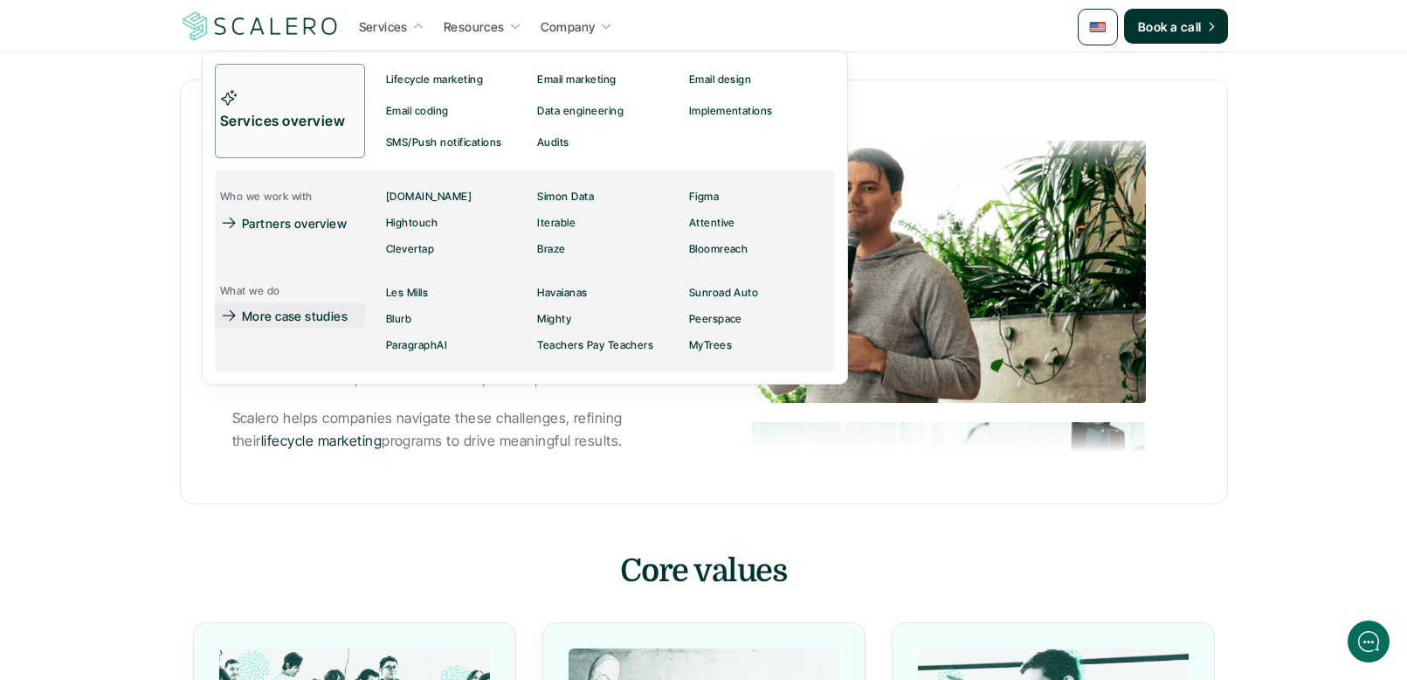
click at [284, 316] on p "More case studies" at bounding box center [295, 316] width 106 height 18
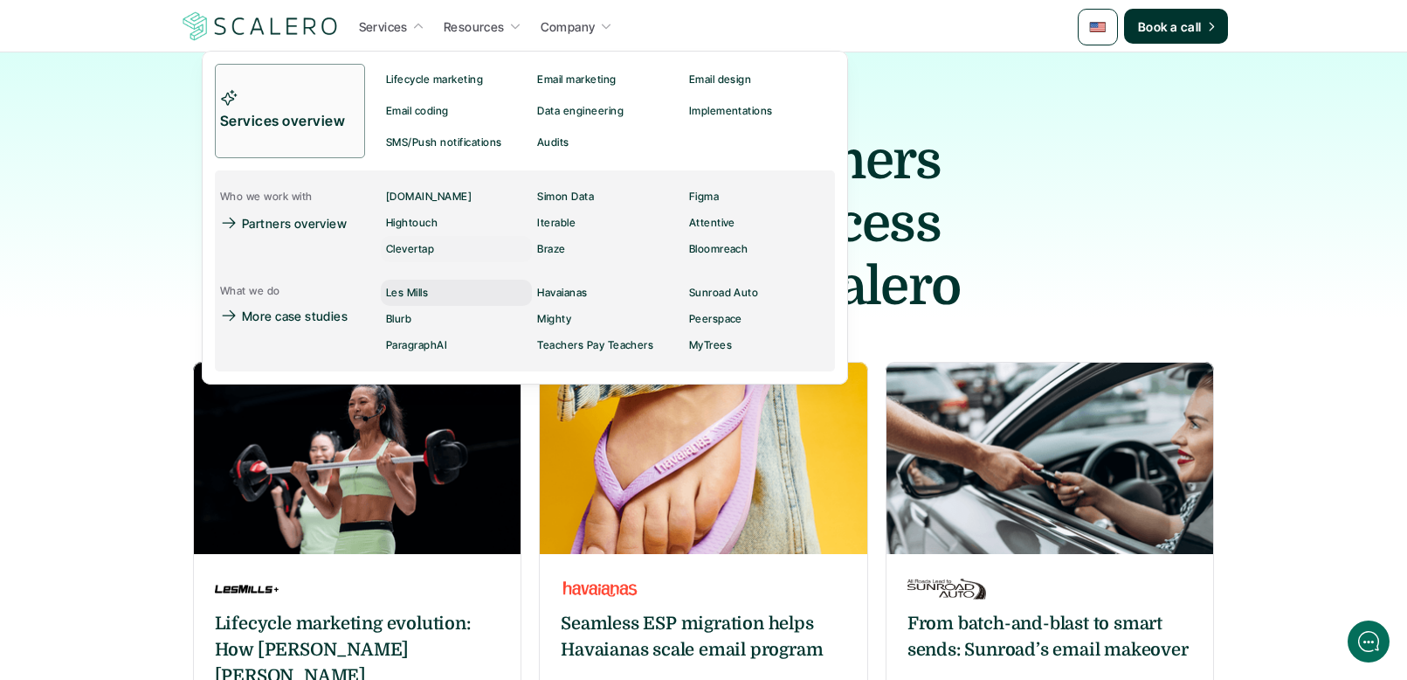
click at [408, 293] on p "Les Mills" at bounding box center [407, 293] width 42 height 12
